Goal: Information Seeking & Learning: Learn about a topic

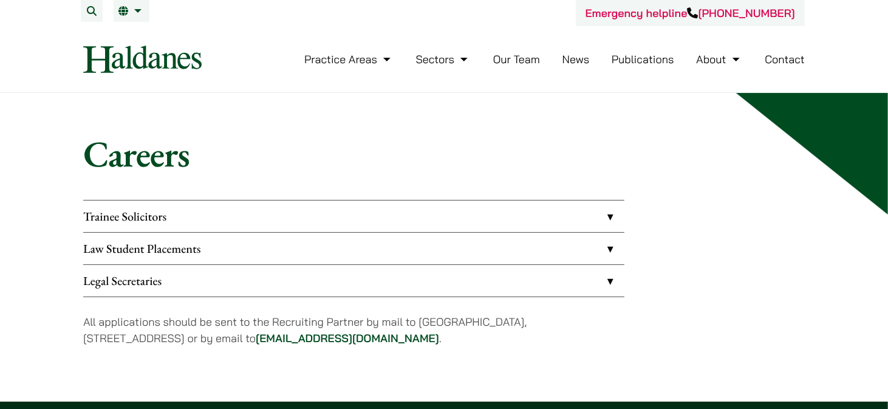
click at [214, 216] on link "Trainee Solicitors" at bounding box center [353, 216] width 541 height 32
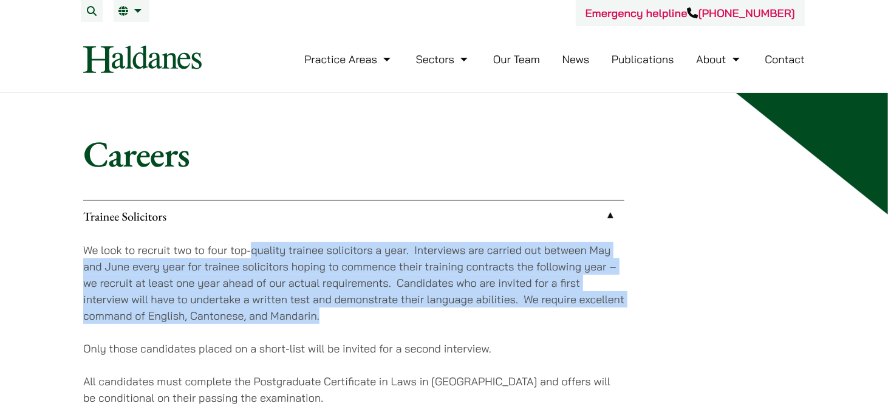
drag, startPoint x: 251, startPoint y: 254, endPoint x: 414, endPoint y: 323, distance: 177.4
click at [414, 323] on p "We look to recruit two to four top-quality trainee solicitors a year. Interview…" at bounding box center [353, 283] width 541 height 82
drag, startPoint x: 106, startPoint y: 248, endPoint x: 400, endPoint y: 313, distance: 301.5
click at [400, 313] on p "We look to recruit two to four top-quality trainee solicitors a year. Interview…" at bounding box center [353, 283] width 541 height 82
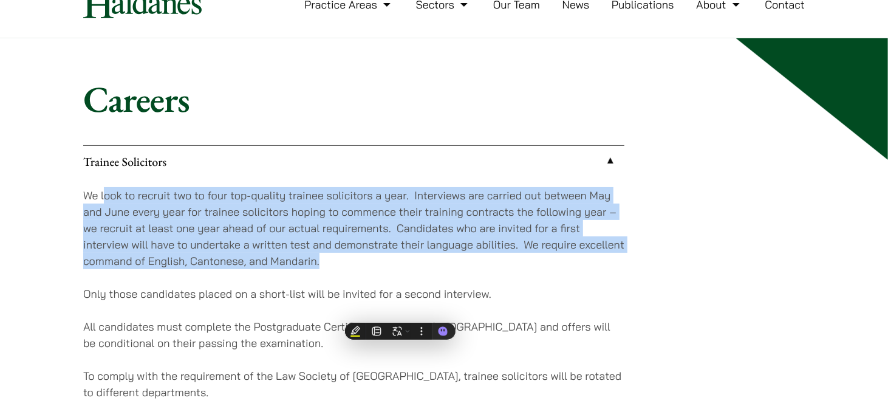
scroll to position [61, 0]
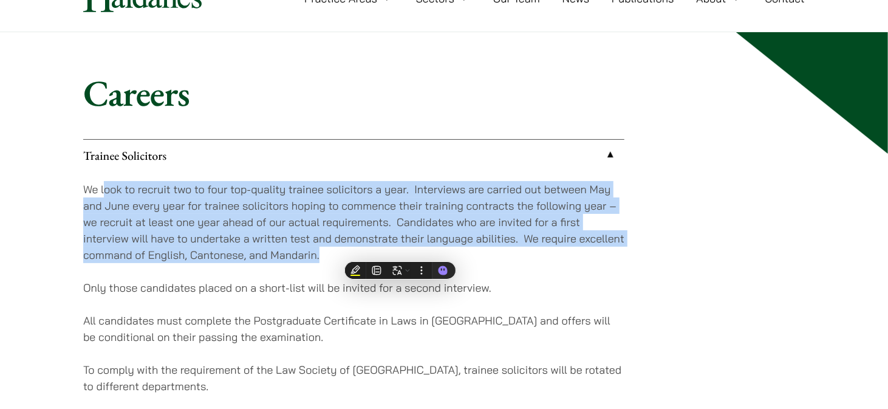
click at [172, 244] on p "We look to recruit two to four top-quality trainee solicitors a year. Interview…" at bounding box center [353, 222] width 541 height 82
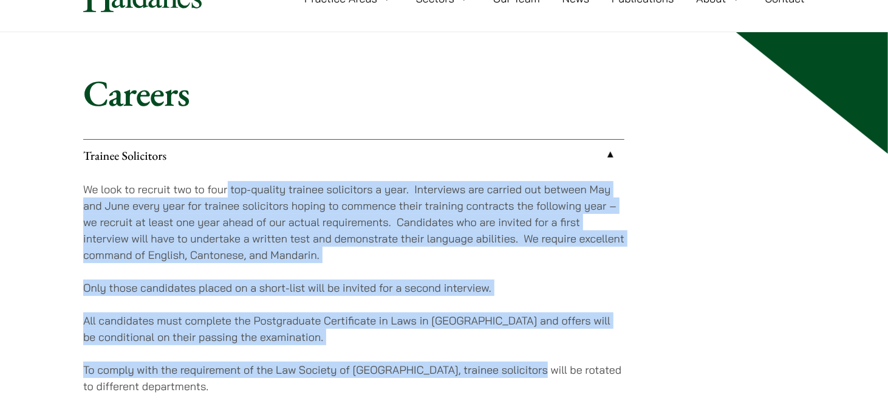
drag, startPoint x: 228, startPoint y: 191, endPoint x: 530, endPoint y: 358, distance: 344.9
click at [530, 358] on div "We look to recruit two to four top-quality trainee solicitors a year. Interview…" at bounding box center [353, 320] width 541 height 298
click at [302, 270] on div "We look to recruit two to four top-quality trainee solicitors a year. Interview…" at bounding box center [353, 320] width 541 height 298
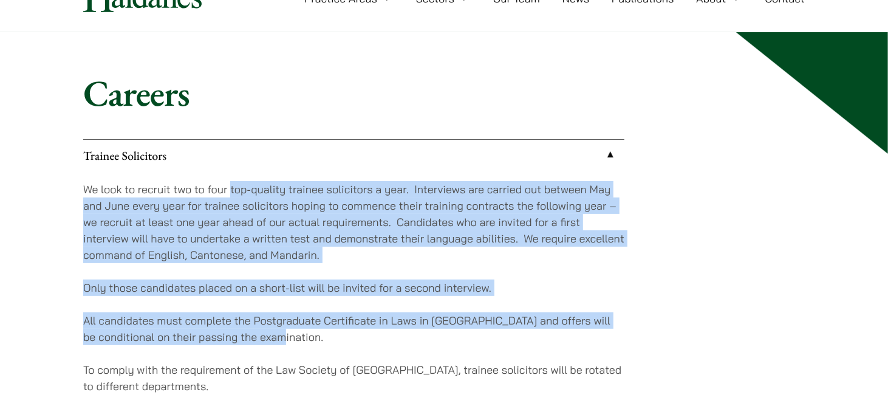
drag, startPoint x: 231, startPoint y: 193, endPoint x: 429, endPoint y: 344, distance: 249.6
click at [429, 344] on div "We look to recruit two to four top-quality trainee solicitors a year. Interview…" at bounding box center [353, 320] width 541 height 298
drag, startPoint x: 162, startPoint y: 197, endPoint x: 404, endPoint y: 332, distance: 277.1
click at [404, 332] on div "We look to recruit two to four top-quality trainee solicitors a year. Interview…" at bounding box center [353, 320] width 541 height 298
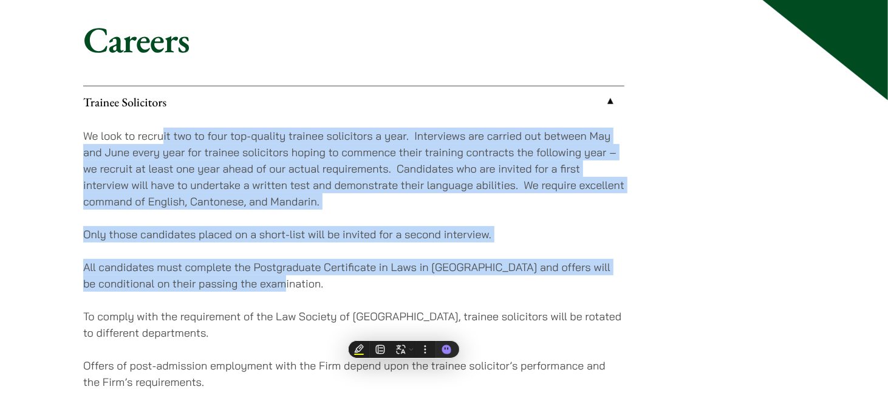
scroll to position [121, 0]
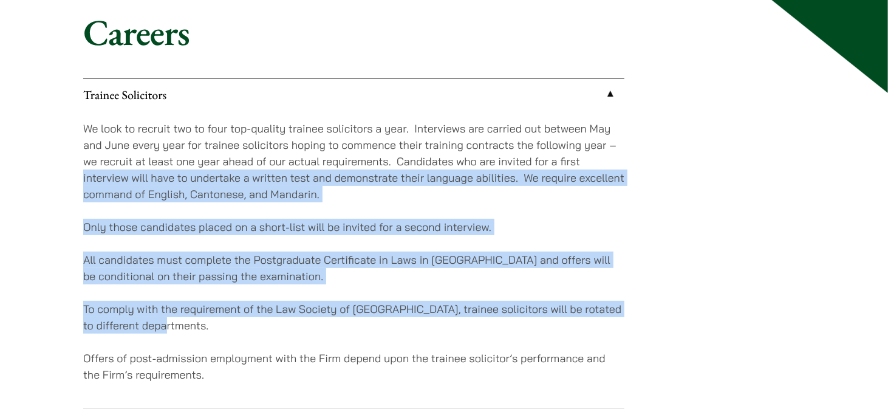
drag, startPoint x: 223, startPoint y: 319, endPoint x: 21, endPoint y: 170, distance: 250.9
click at [21, 170] on div "Careers Trainee Solicitors We look to recruit two to four top-quality trainee s…" at bounding box center [444, 274] width 888 height 607
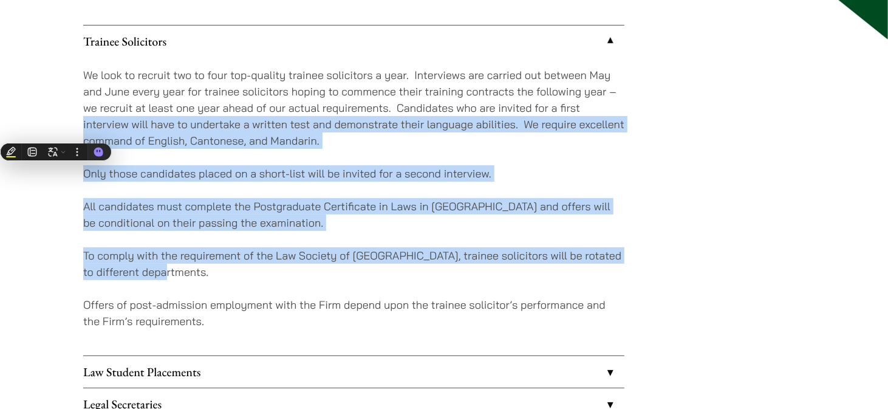
scroll to position [182, 0]
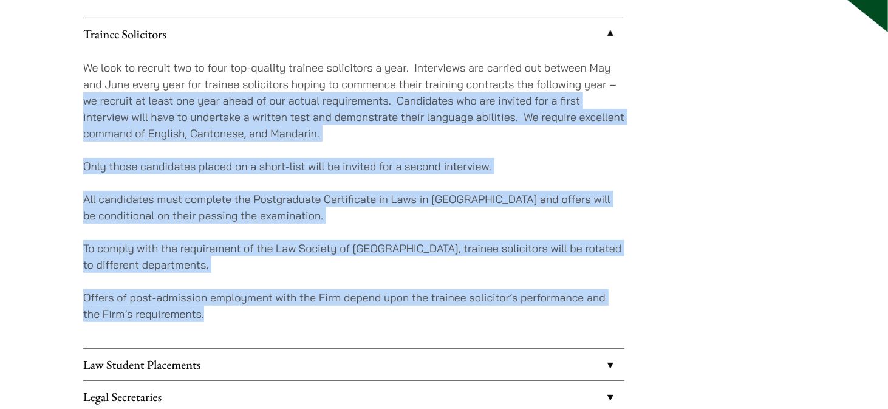
drag, startPoint x: 259, startPoint y: 308, endPoint x: 36, endPoint y: 103, distance: 303.0
click at [36, 103] on div "Careers Trainee Solicitors We look to recruit two to four top-quality trainee s…" at bounding box center [444, 214] width 888 height 607
click at [248, 311] on p "Offers of post-admission employment with the Firm depend upon the trainee solic…" at bounding box center [353, 305] width 541 height 33
drag, startPoint x: 269, startPoint y: 313, endPoint x: 24, endPoint y: 108, distance: 319.0
click at [24, 108] on div "Careers Trainee Solicitors We look to recruit two to four top-quality trainee s…" at bounding box center [444, 214] width 888 height 607
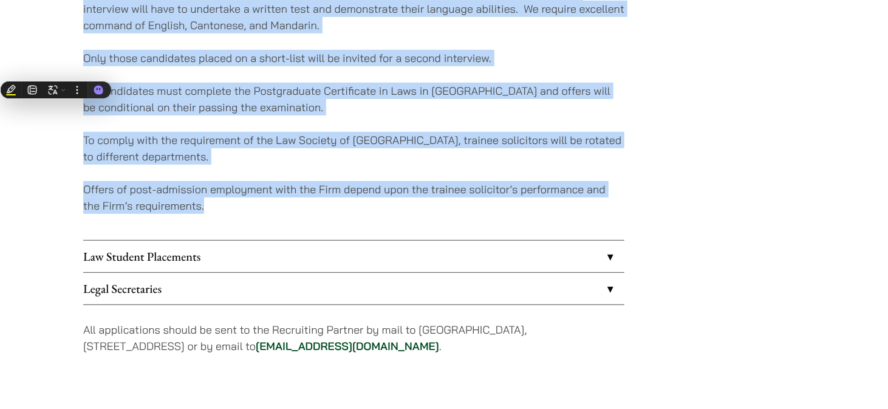
scroll to position [304, 0]
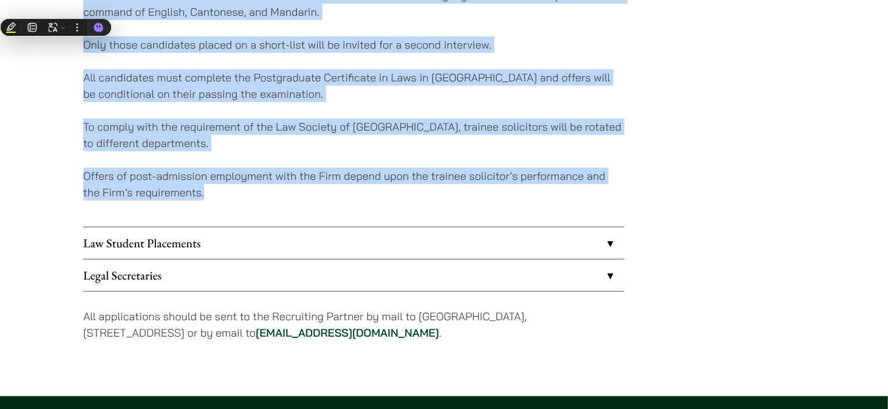
click at [216, 188] on p "Offers of post-admission employment with the Firm depend upon the trainee solic…" at bounding box center [353, 184] width 541 height 33
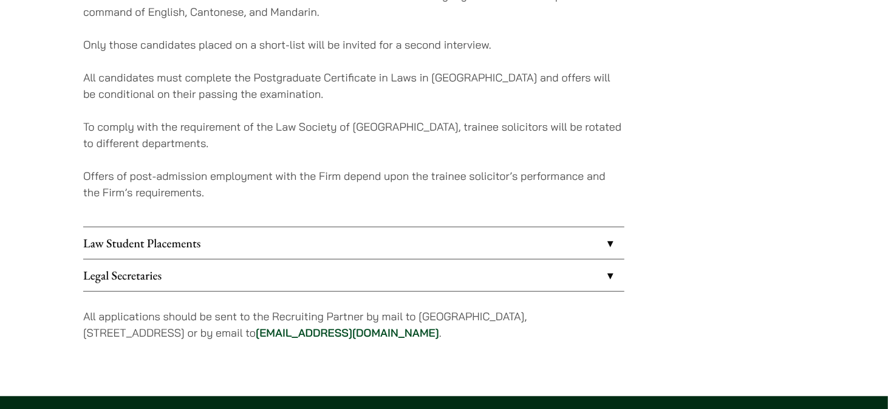
click at [196, 239] on link "Law Student Placements" at bounding box center [353, 243] width 541 height 32
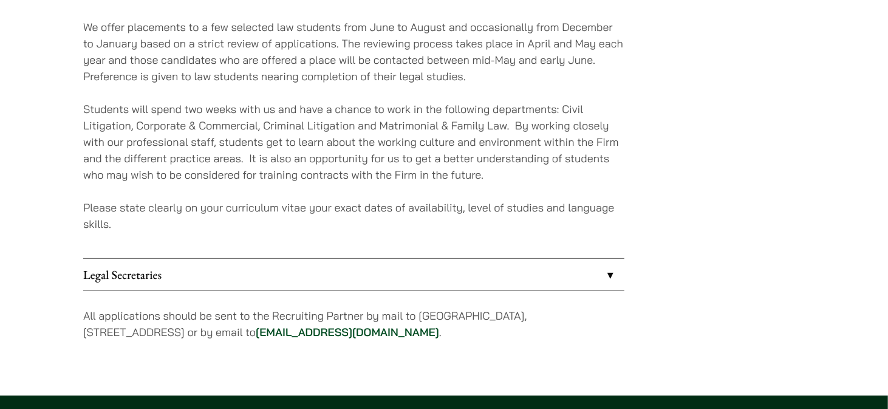
scroll to position [194, 0]
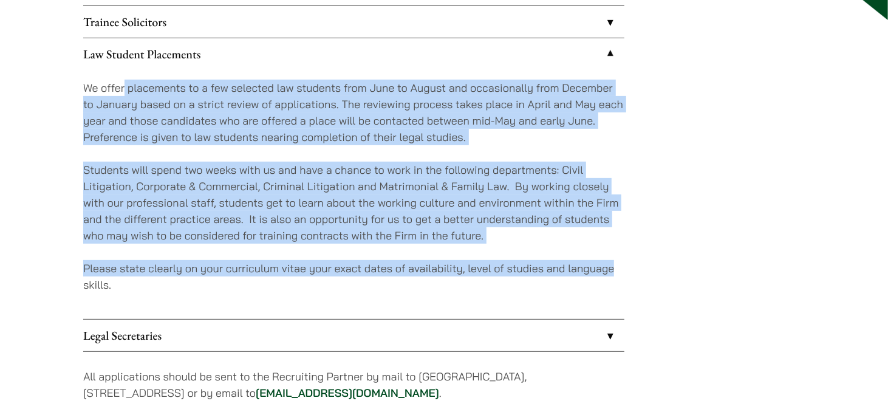
drag, startPoint x: 123, startPoint y: 86, endPoint x: 670, endPoint y: 264, distance: 574.8
click at [670, 264] on div "Trainee Solicitors We look to recruit two to four top-quality trainee solicitor…" at bounding box center [443, 211] width 721 height 412
click at [276, 191] on p "Students will spend two weeks with us and have a chance to work in the followin…" at bounding box center [353, 203] width 541 height 82
drag, startPoint x: 188, startPoint y: 89, endPoint x: 653, endPoint y: 261, distance: 496.7
click at [653, 261] on div "Trainee Solicitors We look to recruit two to four top-quality trainee solicitor…" at bounding box center [443, 211] width 721 height 412
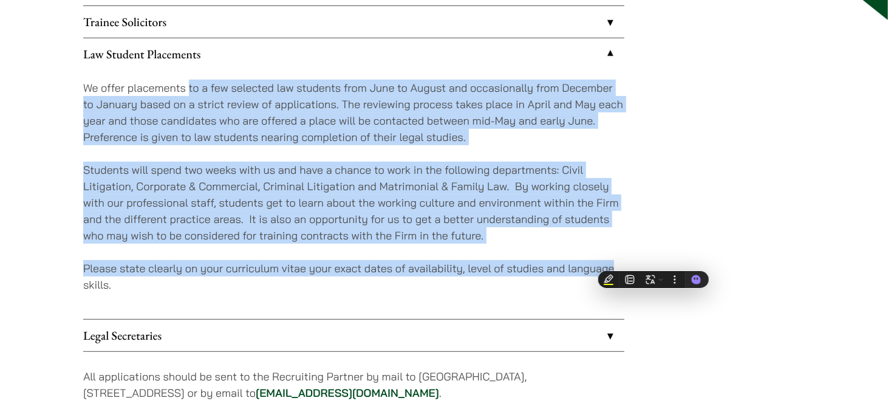
click at [551, 240] on p "Students will spend two weeks with us and have a chance to work in the followin…" at bounding box center [353, 203] width 541 height 82
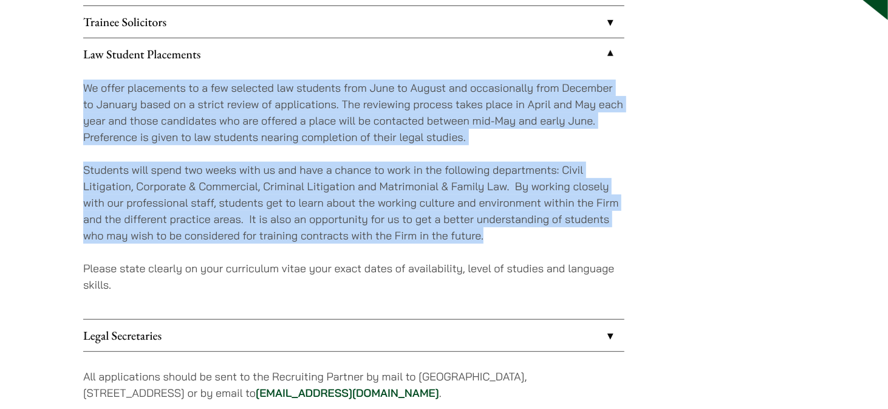
drag, startPoint x: 519, startPoint y: 238, endPoint x: 0, endPoint y: 77, distance: 543.6
click at [0, 77] on div "Careers Trainee Solicitors We look to recruit two to four top-quality trainee s…" at bounding box center [444, 177] width 888 height 557
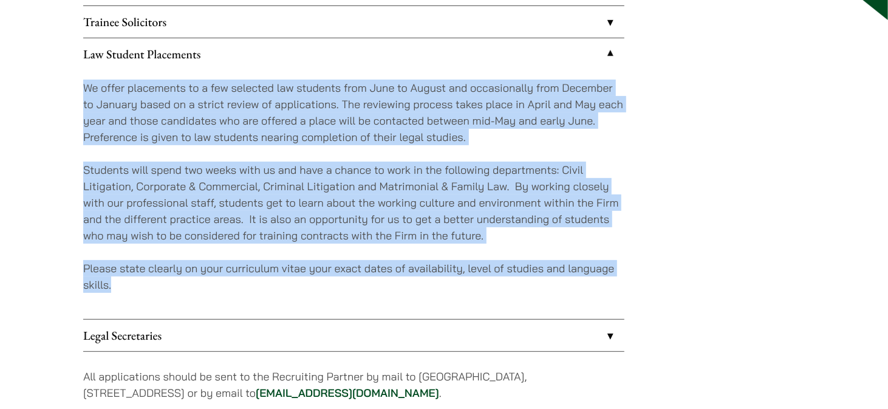
drag, startPoint x: 447, startPoint y: 284, endPoint x: 8, endPoint y: 92, distance: 479.2
click at [8, 92] on div "Careers Trainee Solicitors We look to recruit two to four top-quality trainee s…" at bounding box center [444, 177] width 888 height 557
click at [370, 270] on p "Please state clearly on your curriculum vitae your exact dates of availability,…" at bounding box center [353, 276] width 541 height 33
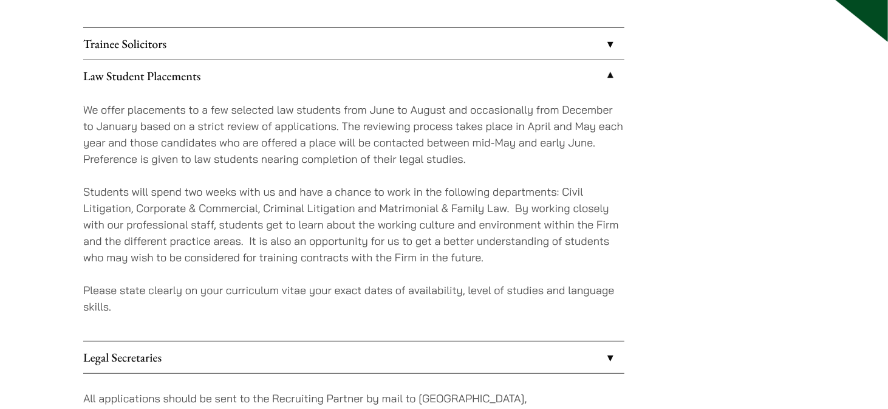
scroll to position [134, 0]
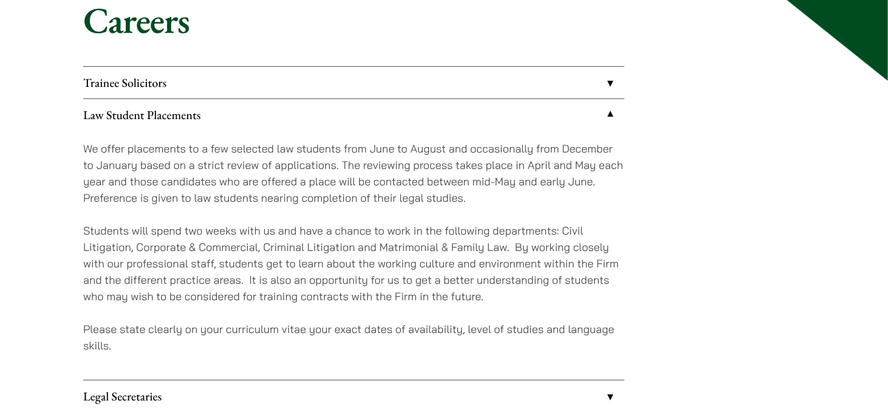
click at [188, 117] on link "Law Student Placements" at bounding box center [353, 115] width 541 height 32
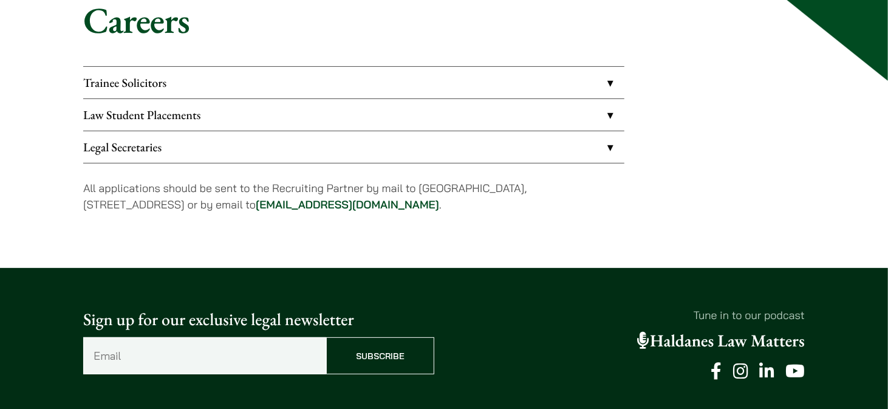
click at [198, 81] on link "Trainee Solicitors" at bounding box center [353, 83] width 541 height 32
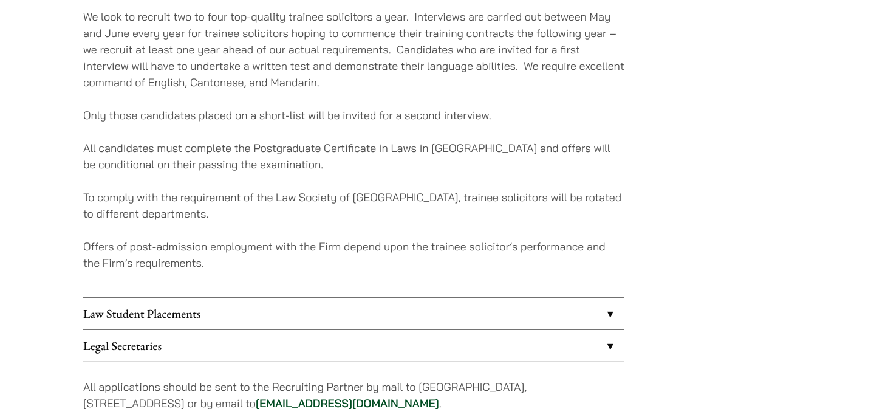
scroll to position [194, 0]
